Goal: Task Accomplishment & Management: Use online tool/utility

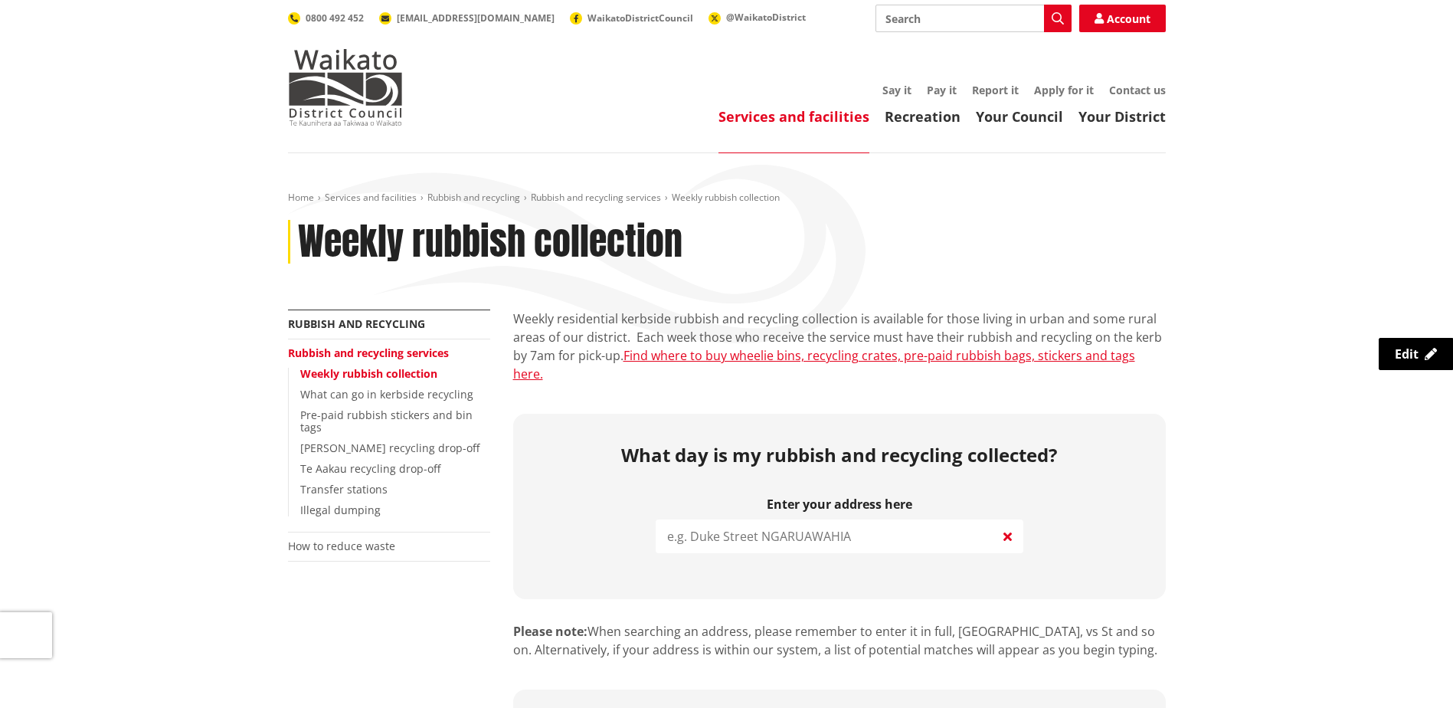
click at [706, 524] on input "search" at bounding box center [840, 536] width 368 height 34
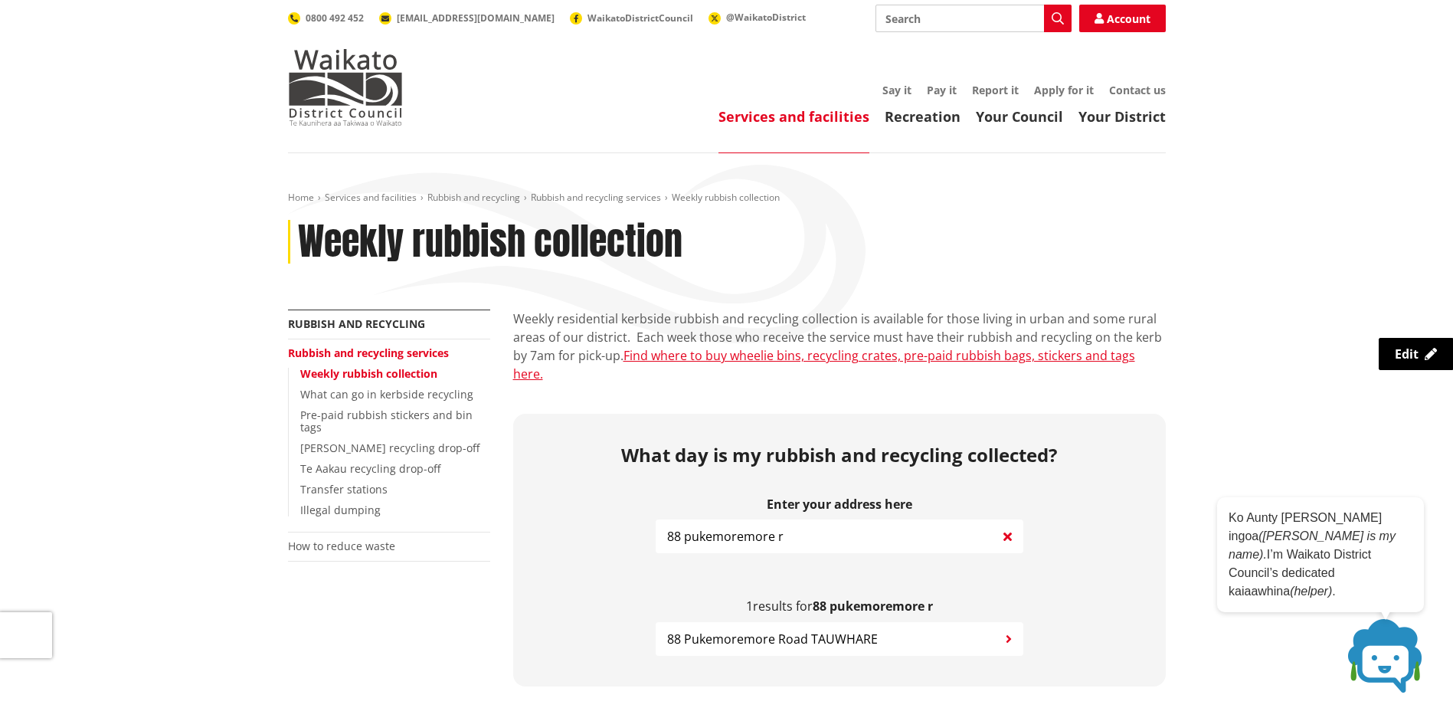
type input "88 pukemoremore r"
click at [792, 630] on span "88 Pukemoremore Road TAUWHARE" at bounding box center [772, 639] width 211 height 18
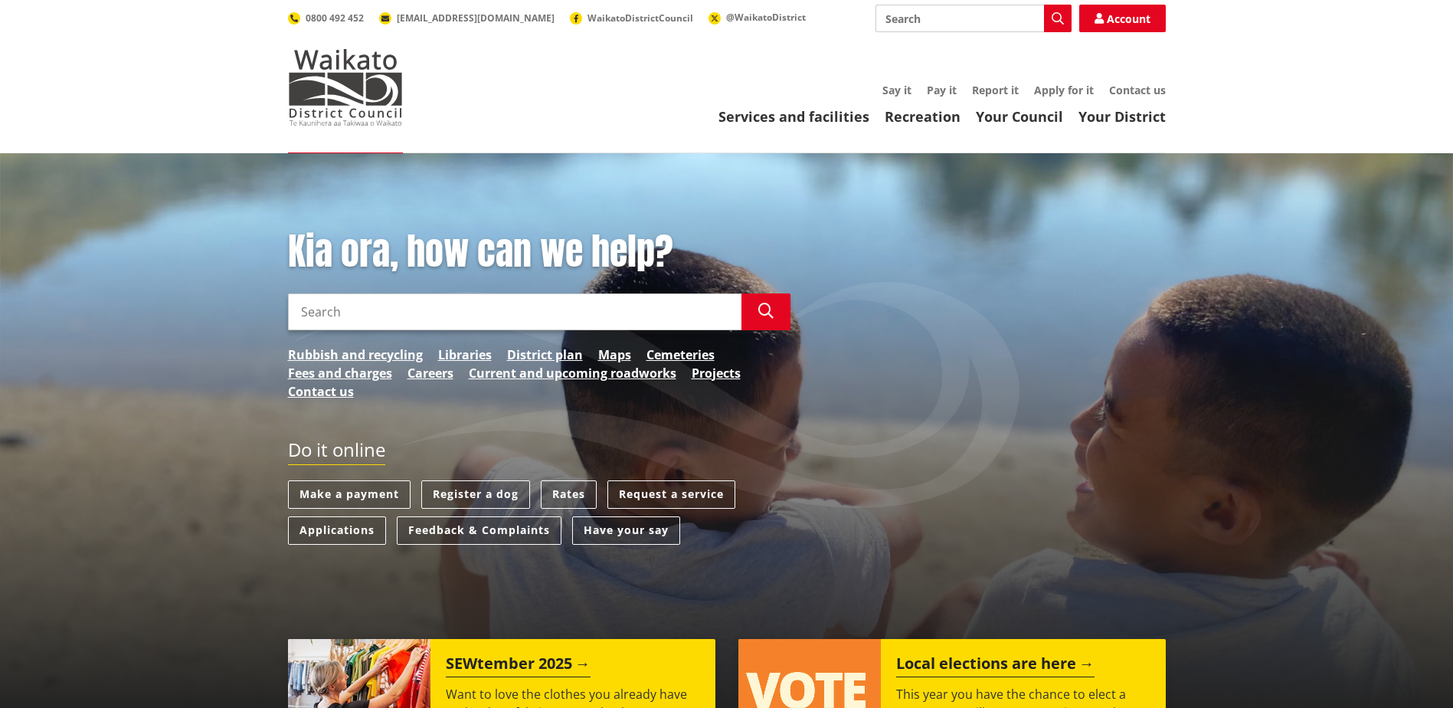
click at [925, 29] on input "Search" at bounding box center [974, 19] width 196 height 28
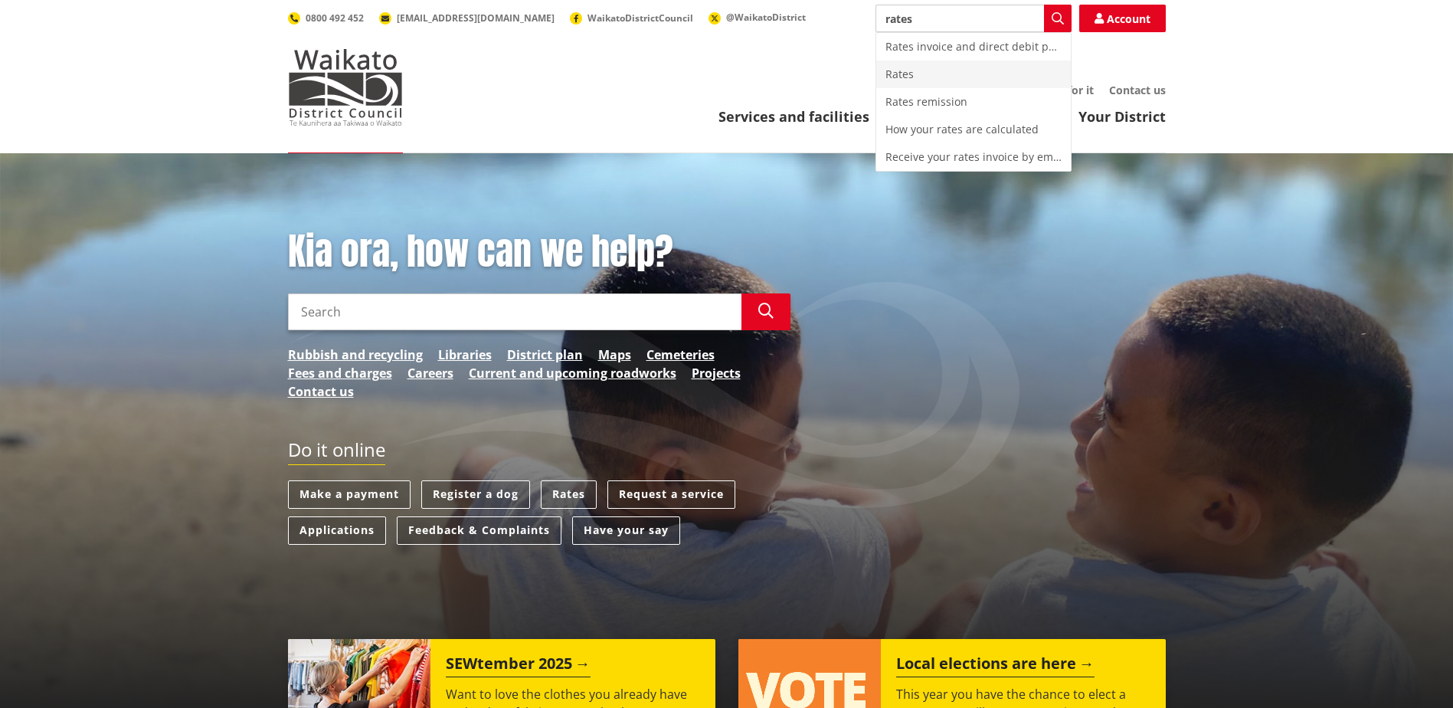
click at [923, 71] on div "Rates" at bounding box center [973, 75] width 195 height 28
type input "Rates"
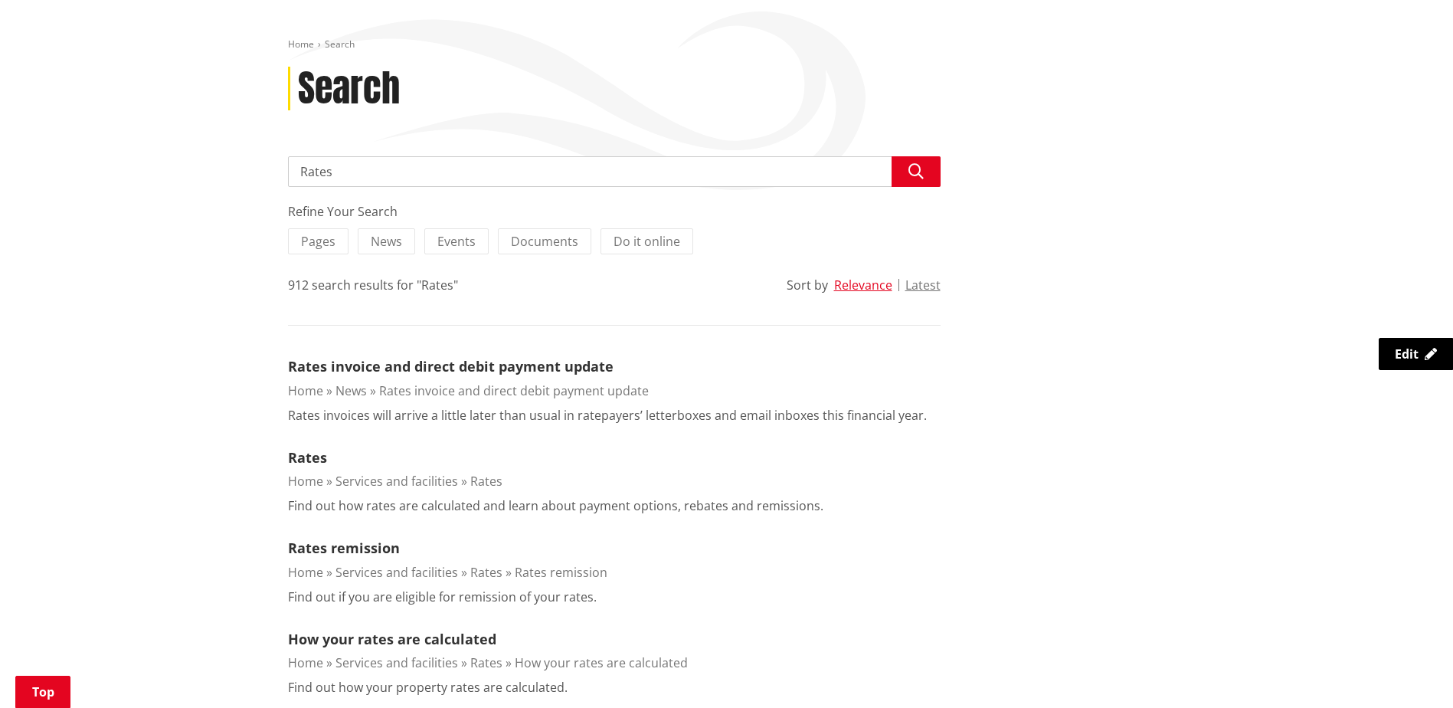
scroll to position [383, 0]
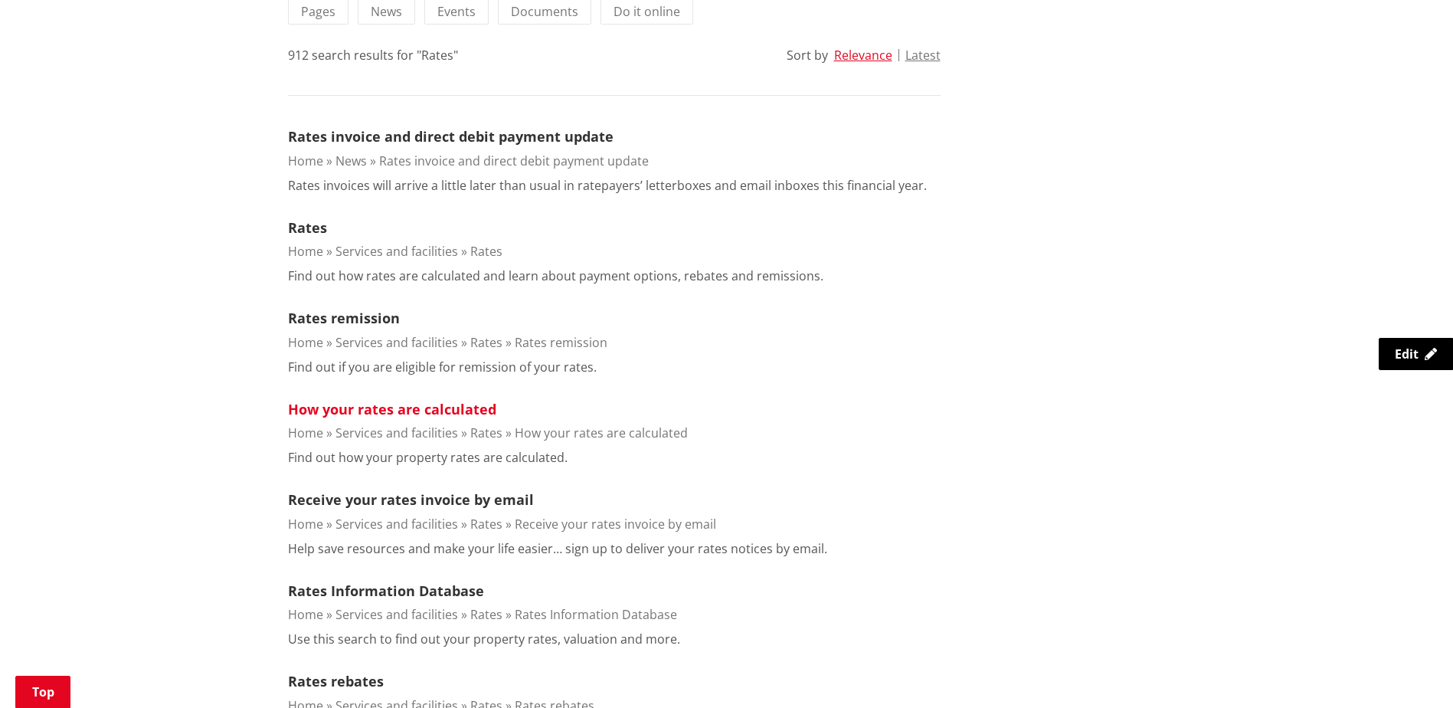
click at [375, 409] on link "How your rates are calculated" at bounding box center [392, 409] width 208 height 18
click at [299, 226] on link "Rates" at bounding box center [307, 227] width 39 height 18
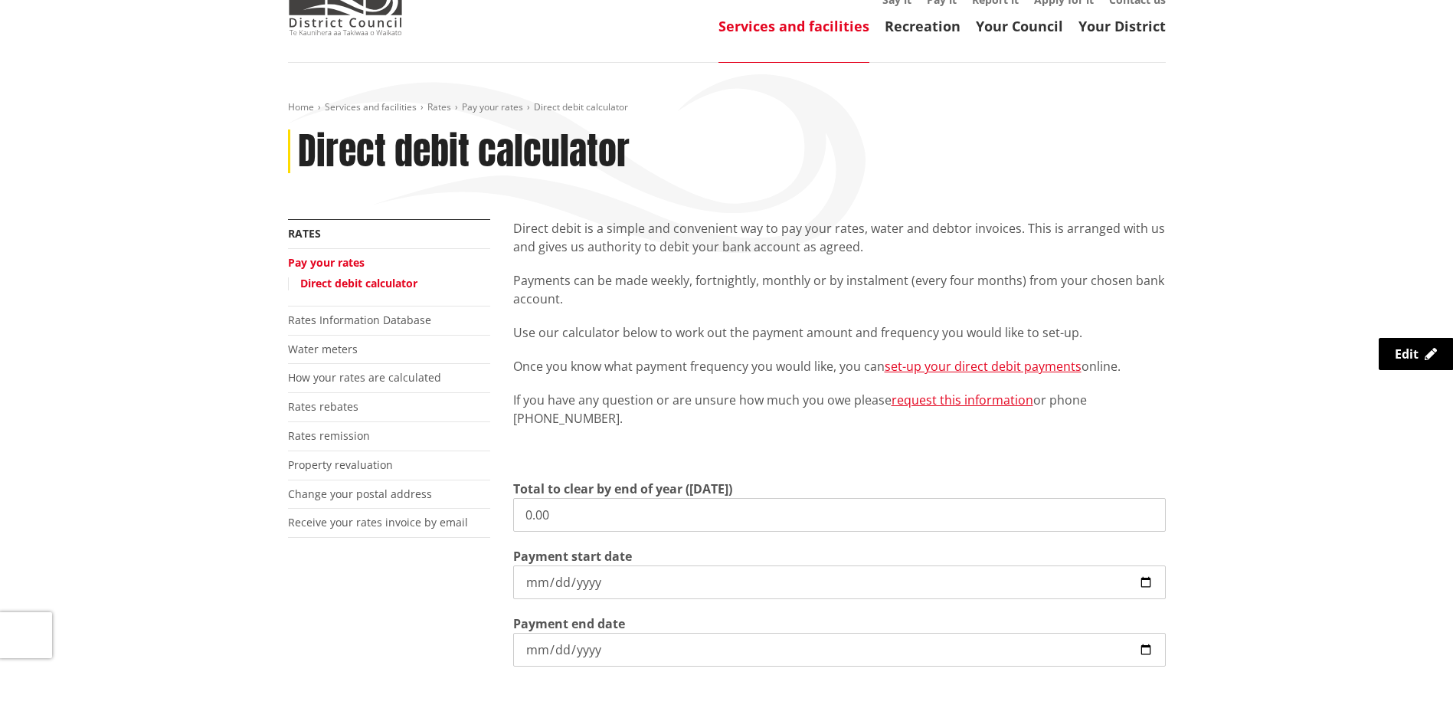
scroll to position [153, 0]
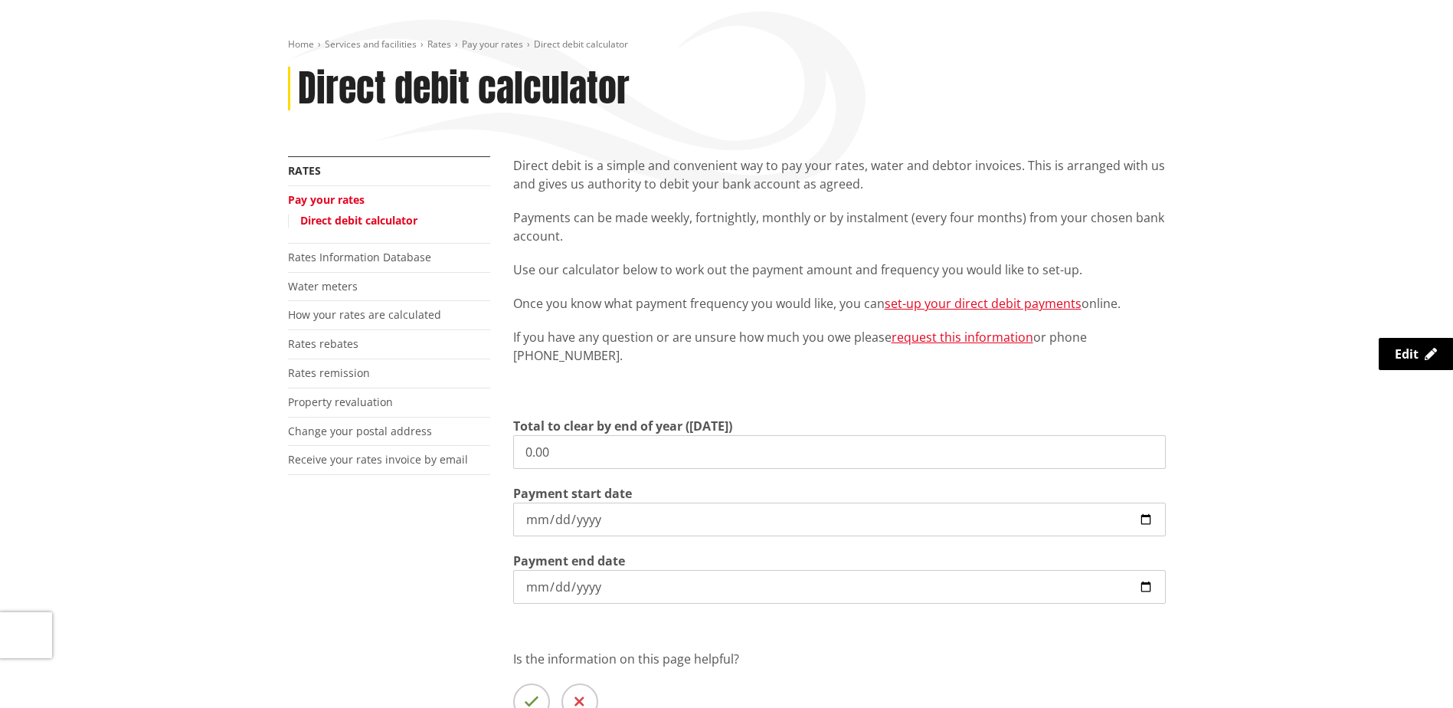
click at [578, 443] on input "0.00" at bounding box center [839, 452] width 653 height 34
drag, startPoint x: 563, startPoint y: 455, endPoint x: 123, endPoint y: 464, distance: 439.8
click at [150, 460] on div "Home Services and facilities Rates Pay your rates Direct debit calculator Direc…" at bounding box center [726, 423] width 1453 height 847
type input "4,286,386.00"
click at [1145, 518] on input "[DATE]" at bounding box center [839, 520] width 653 height 34
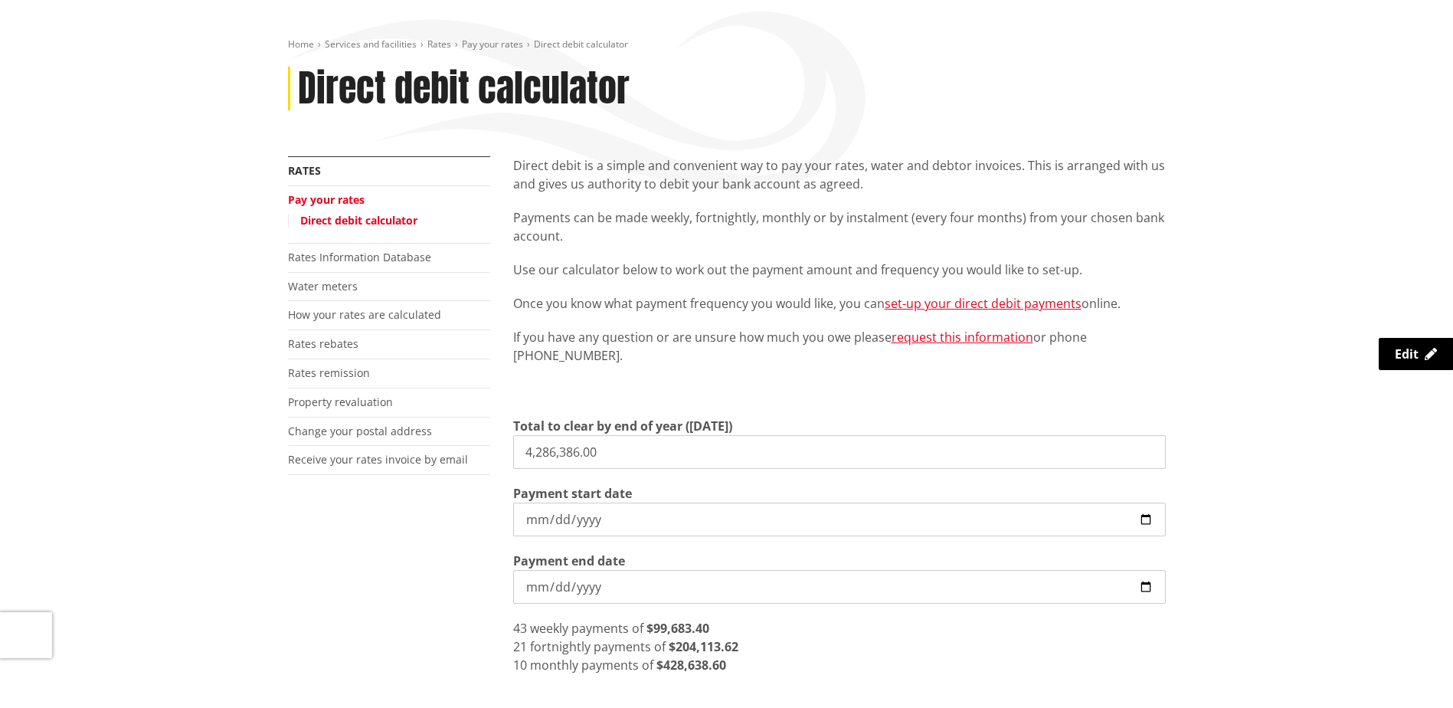
type input "[DATE]"
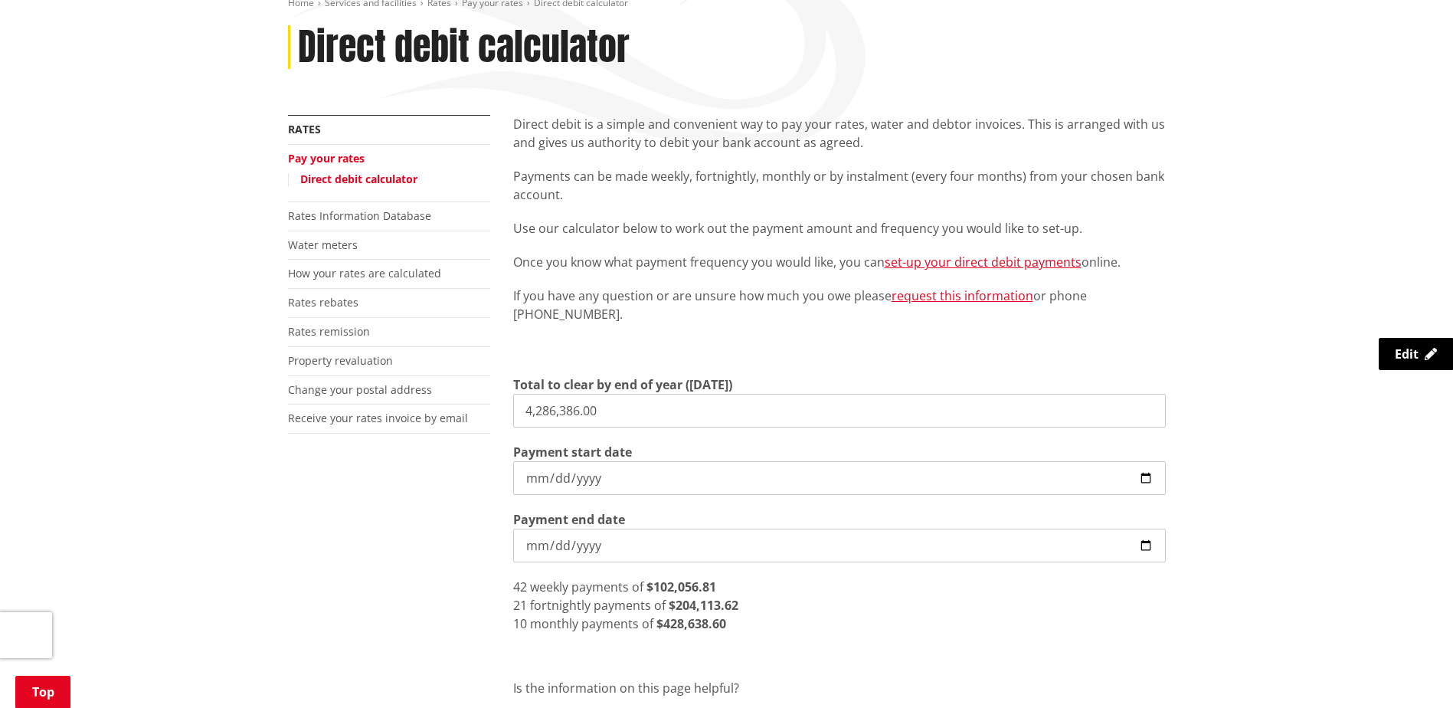
scroll to position [230, 0]
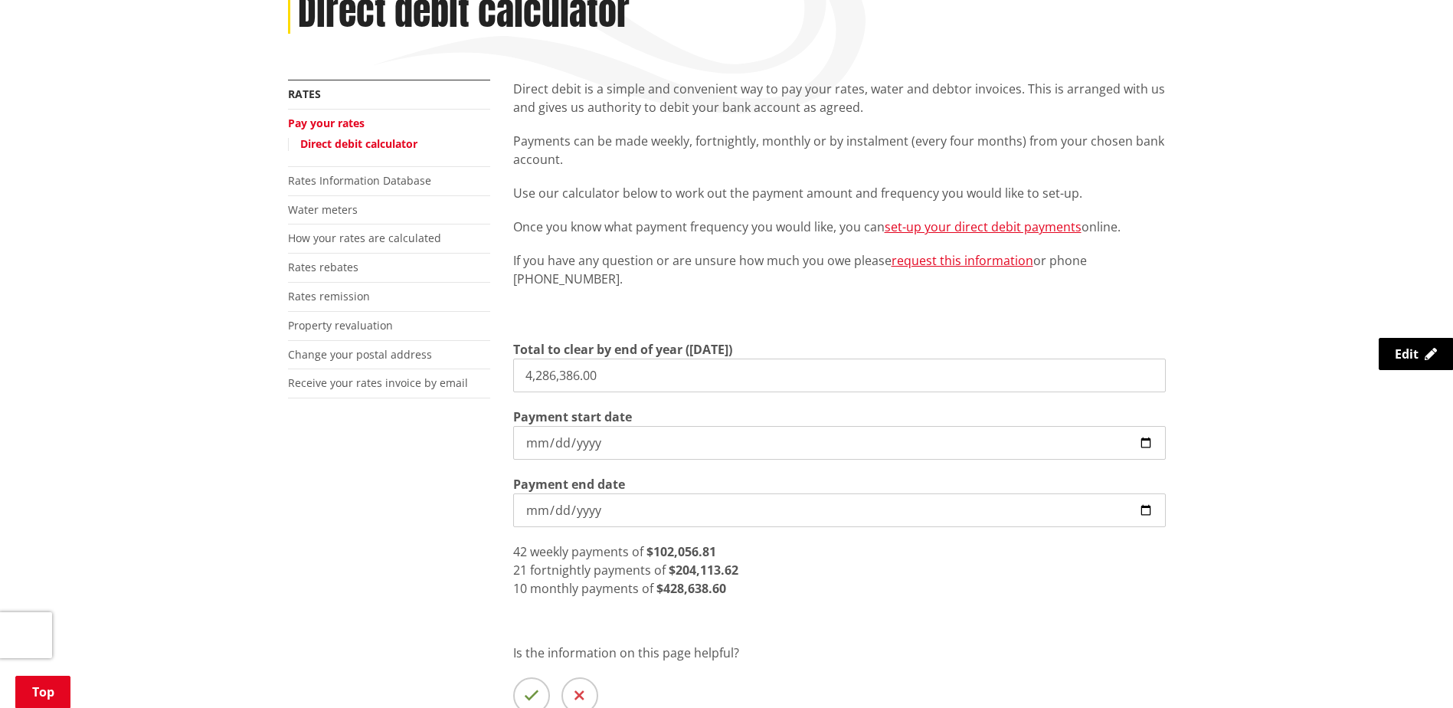
drag, startPoint x: 638, startPoint y: 375, endPoint x: 328, endPoint y: 408, distance: 312.0
click at [328, 408] on div "More from this section Rates Pay your rates Direct debit calculator Rates Infor…" at bounding box center [727, 430] width 901 height 700
click at [539, 378] on input "4286386" at bounding box center [839, 376] width 653 height 34
click at [532, 375] on input "4286386" at bounding box center [839, 376] width 653 height 34
drag, startPoint x: 592, startPoint y: 377, endPoint x: 460, endPoint y: 377, distance: 131.8
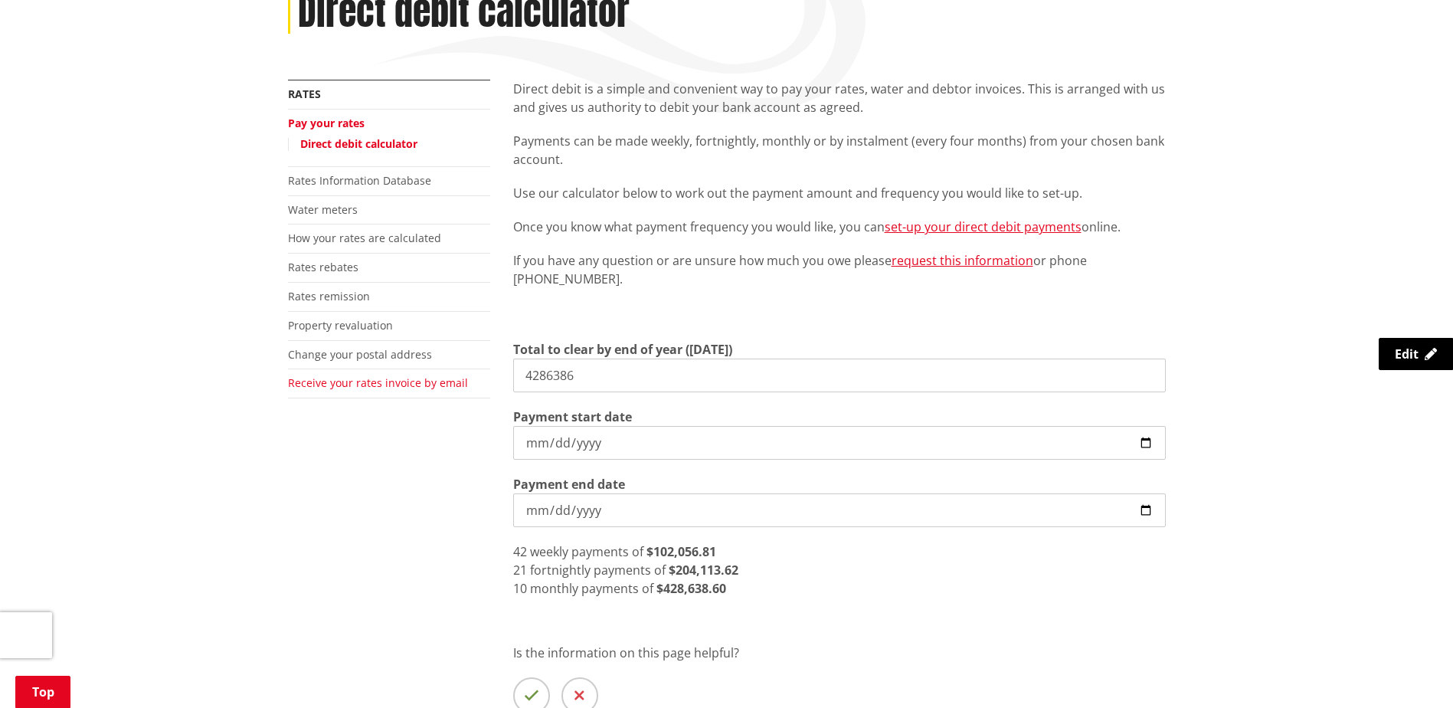
click at [460, 377] on div "More from this section Rates Pay your rates Direct debit calculator Rates Infor…" at bounding box center [727, 430] width 901 height 700
type input "4,286.86"
click at [745, 436] on input "[DATE]" at bounding box center [839, 443] width 653 height 34
click at [1148, 441] on input "[DATE]" at bounding box center [839, 443] width 653 height 34
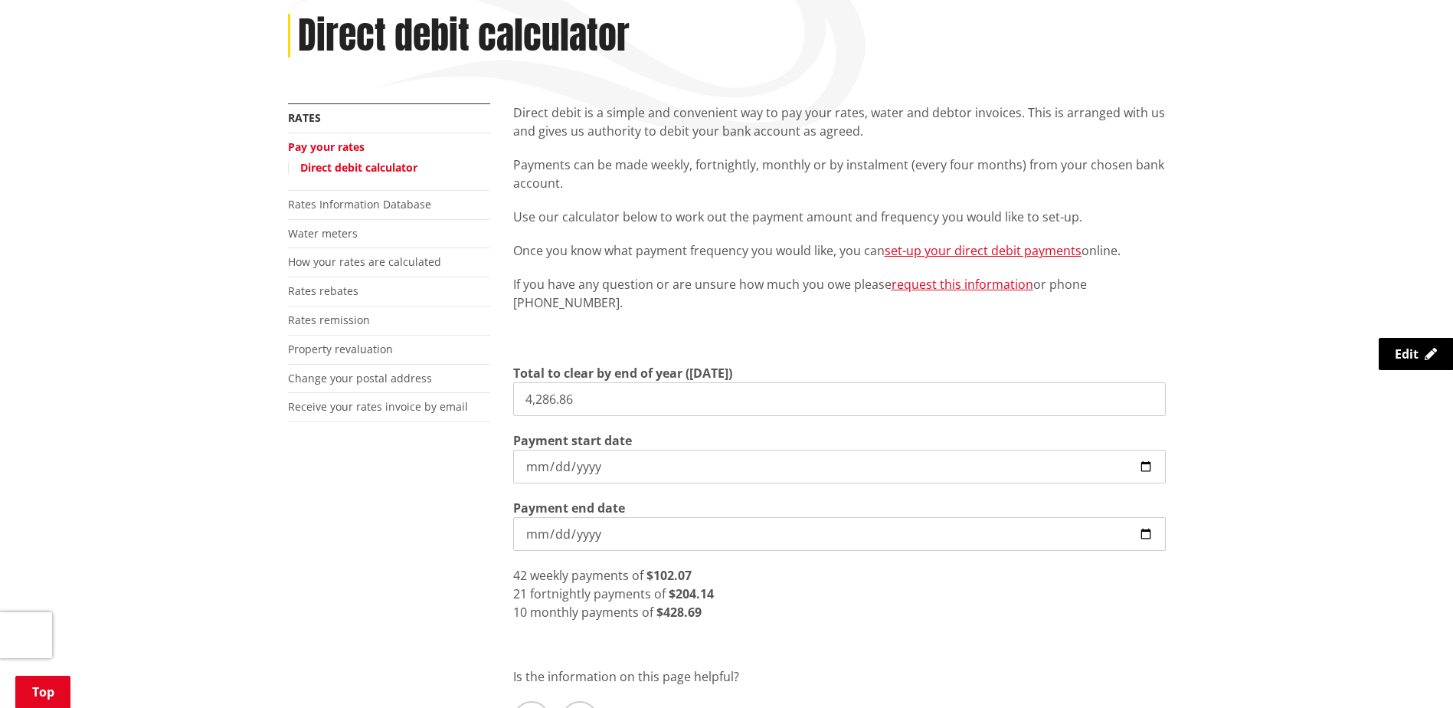
scroll to position [0, 0]
